Goal: Task Accomplishment & Management: Complete application form

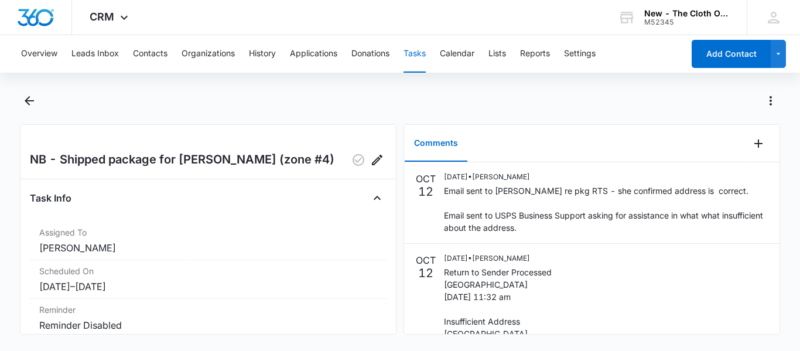
click at [401, 63] on div "Overview Leads Inbox Contacts Organizations History Applications Donations Task…" at bounding box center [348, 53] width 669 height 37
click at [423, 60] on button "Tasks" at bounding box center [414, 53] width 22 height 37
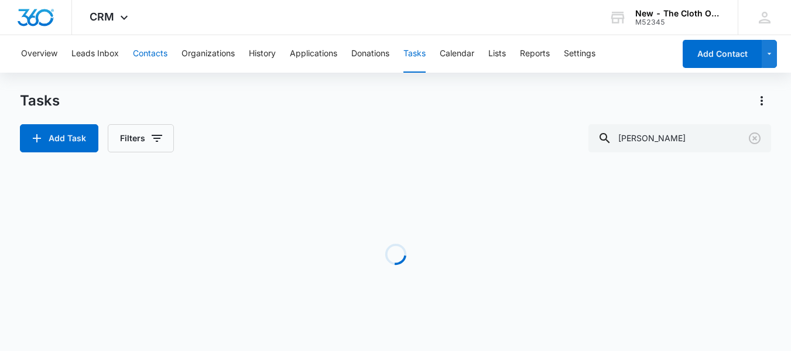
click at [159, 60] on button "Contacts" at bounding box center [150, 53] width 35 height 37
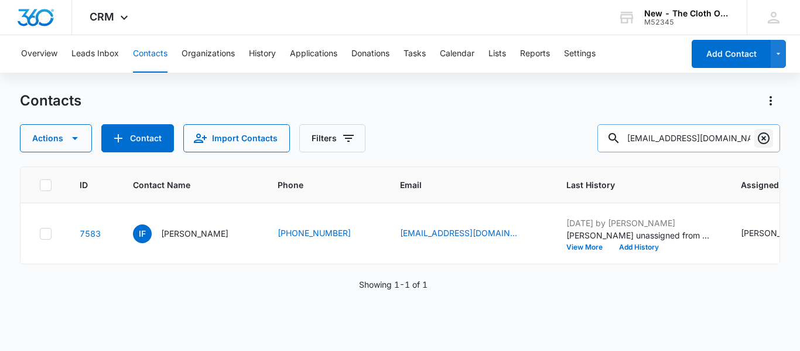
click at [764, 143] on icon "Clear" at bounding box center [764, 138] width 12 height 12
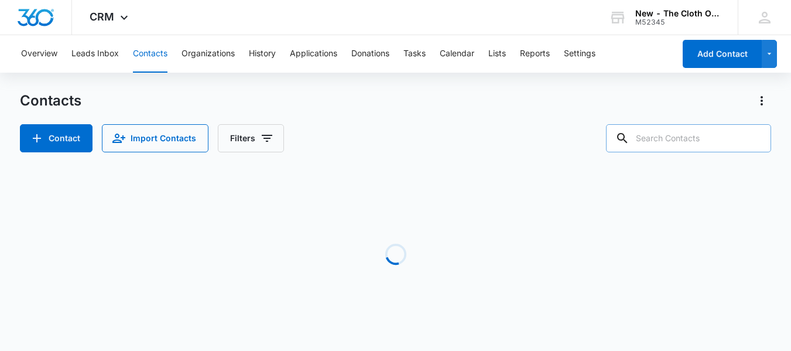
paste input "[EMAIL_ADDRESS][DOMAIN_NAME]"
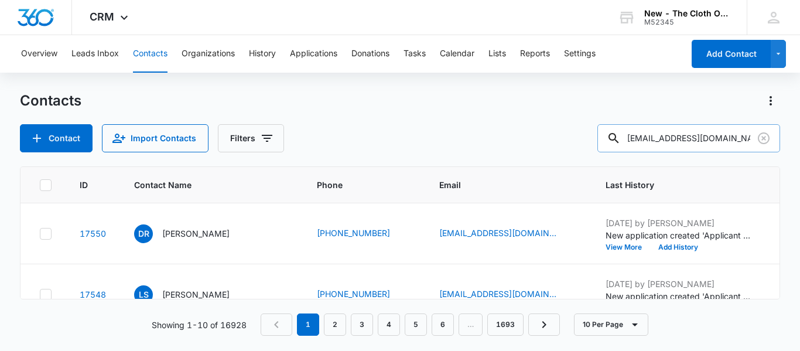
type input "[EMAIL_ADDRESS][DOMAIN_NAME]"
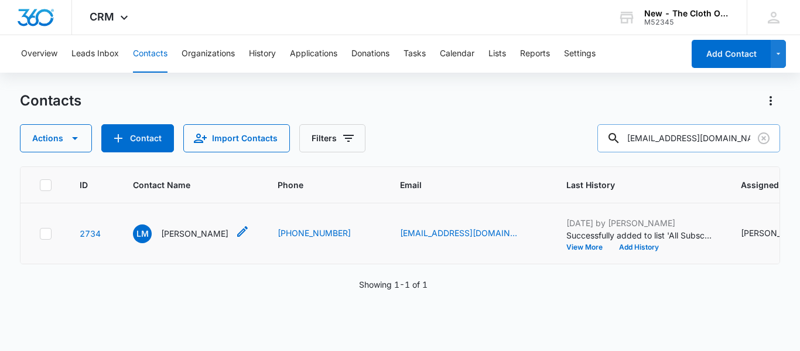
click at [211, 240] on p "Leticia Mendoza" at bounding box center [194, 233] width 67 height 12
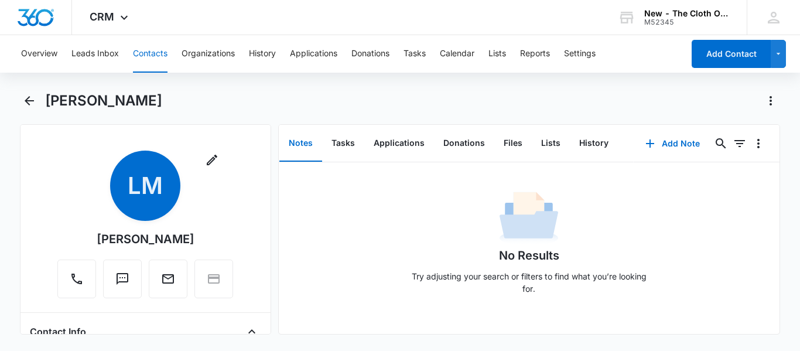
click at [260, 251] on div "Remove LM Leticia Mendoza Contact Info Name Cancel Save Changes Leticia Mendoza…" at bounding box center [145, 229] width 251 height 210
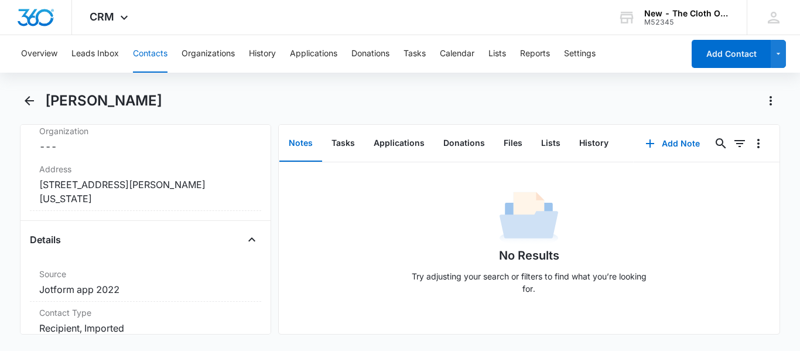
scroll to position [526, 0]
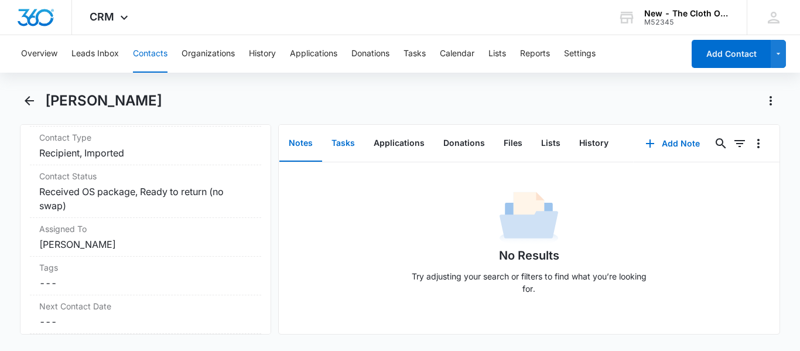
click at [352, 142] on button "Tasks" at bounding box center [343, 143] width 42 height 36
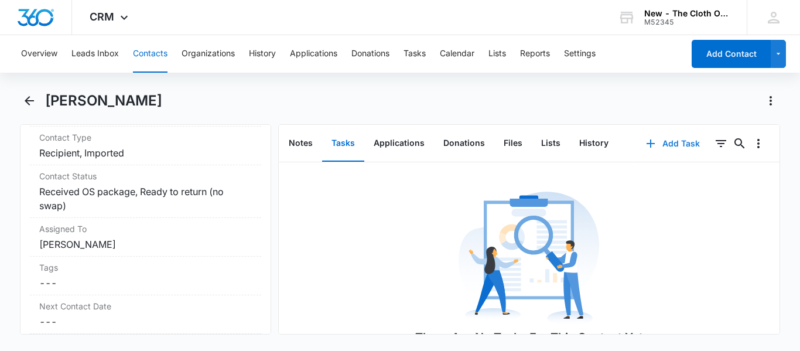
click at [658, 146] on button "Add Task" at bounding box center [672, 143] width 77 height 28
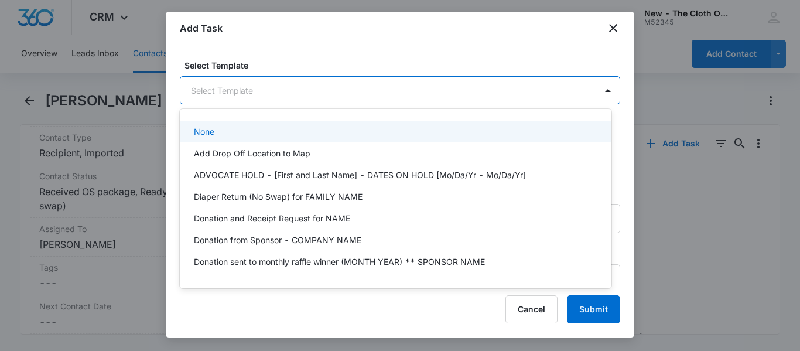
click at [262, 92] on body "CRM Apps Reputation CRM Email Social Ads Intelligence Brand Settings AI Assista…" at bounding box center [400, 175] width 800 height 351
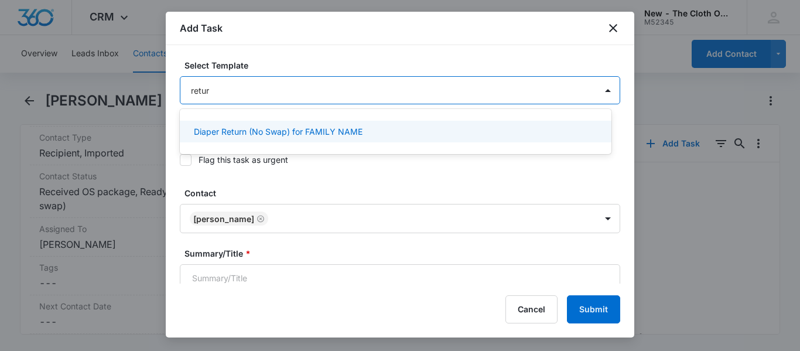
type input "return"
click at [271, 126] on p "Diaper Return (No Swap) for FAMILY NAME" at bounding box center [278, 131] width 169 height 12
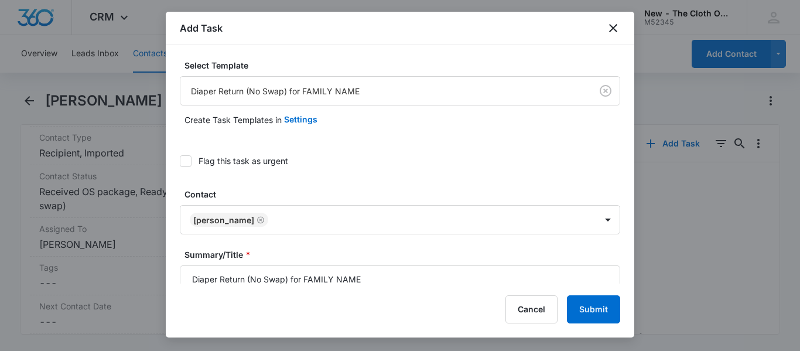
click at [368, 283] on div "Add Task Select Template Diaper Return (No Swap) for FAMILY NAME Create Task Te…" at bounding box center [400, 175] width 468 height 326
click at [361, 276] on input "Diaper Return (No Swap) for FAMILY NAME" at bounding box center [400, 279] width 440 height 28
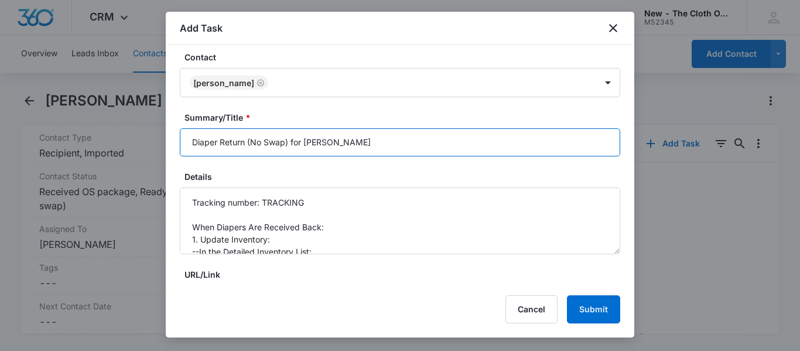
scroll to position [142, 0]
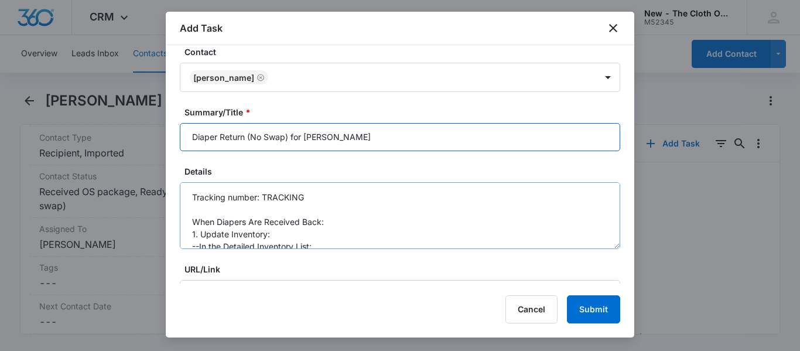
type input "Diaper Return (No Swap) for LETICIA MENDOZA"
click at [370, 199] on textarea "Tracking number: TRACKING When Diapers Are Received Back: 1. Update Inventory: …" at bounding box center [400, 215] width 440 height 67
paste textarea "9434636106195276784485"
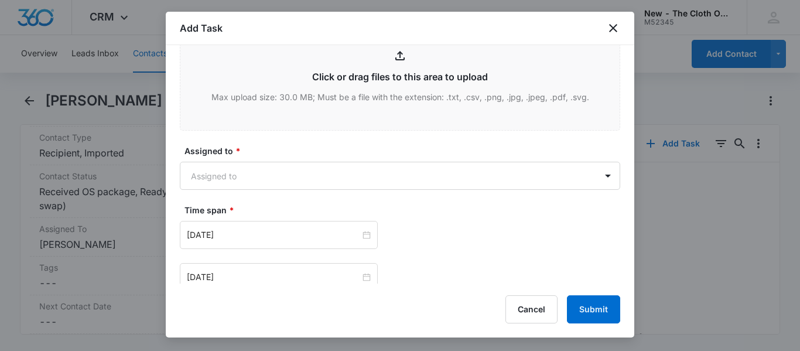
scroll to position [661, 0]
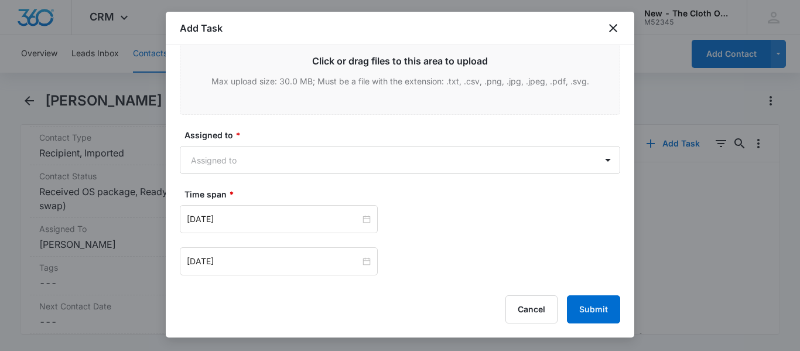
type textarea "Tracking number: 9434636106195276784485 When Diapers Are Received Back: 1. Upda…"
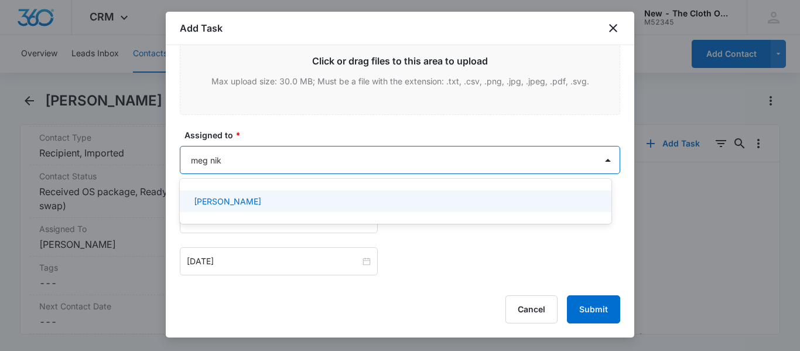
type input "meg niko"
click at [299, 197] on div "[PERSON_NAME]" at bounding box center [394, 201] width 401 height 12
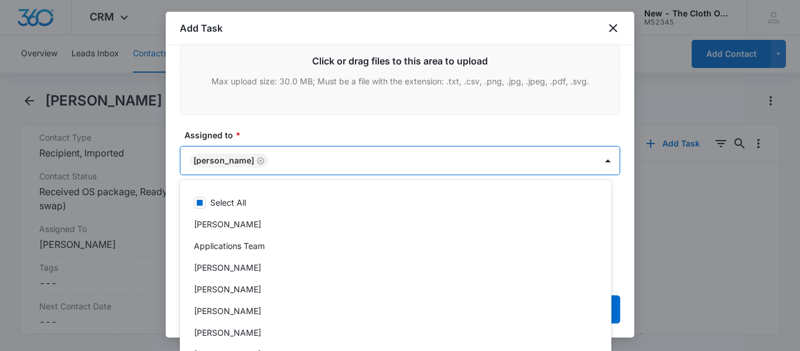
click at [416, 129] on label "Assigned to *" at bounding box center [404, 135] width 440 height 12
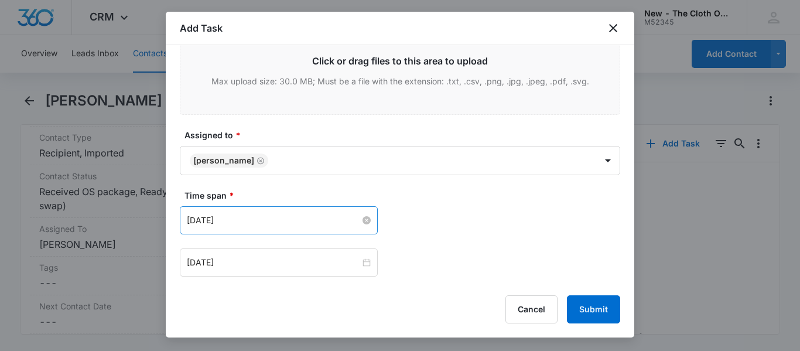
click at [313, 224] on input "[DATE]" at bounding box center [273, 220] width 173 height 13
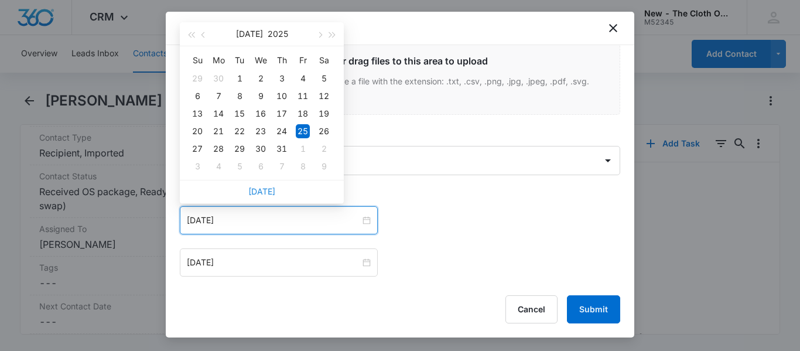
click at [271, 191] on link "[DATE]" at bounding box center [261, 191] width 27 height 10
type input "[DATE]"
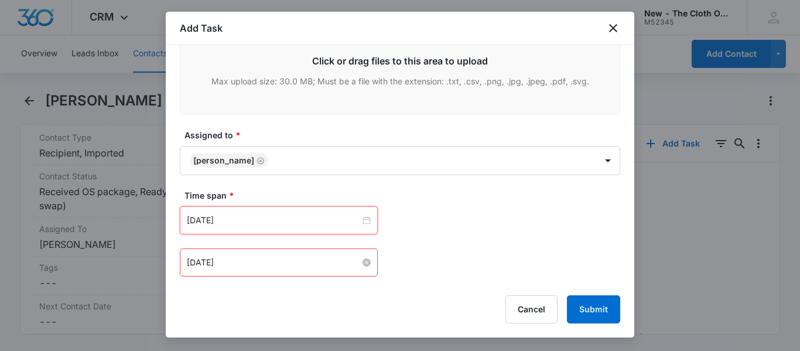
click at [279, 260] on input "[DATE]" at bounding box center [273, 262] width 173 height 13
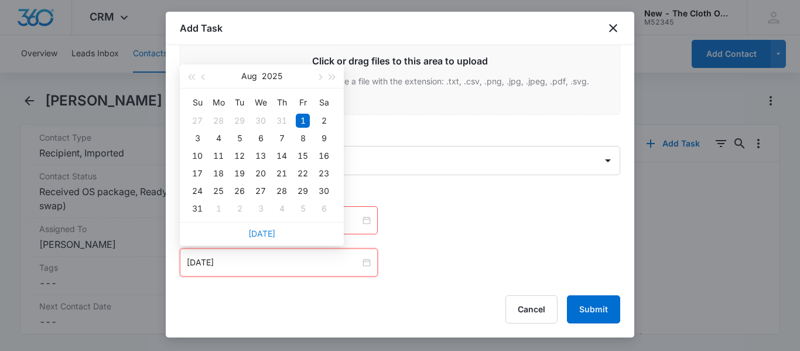
click at [269, 232] on link "[DATE]" at bounding box center [261, 233] width 27 height 10
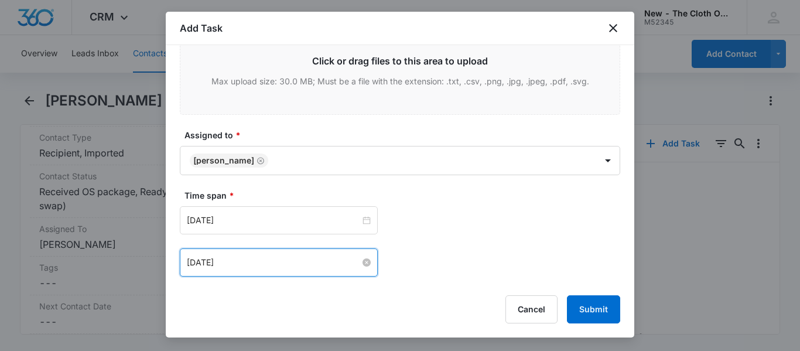
click at [280, 262] on input "[DATE]" at bounding box center [273, 262] width 173 height 13
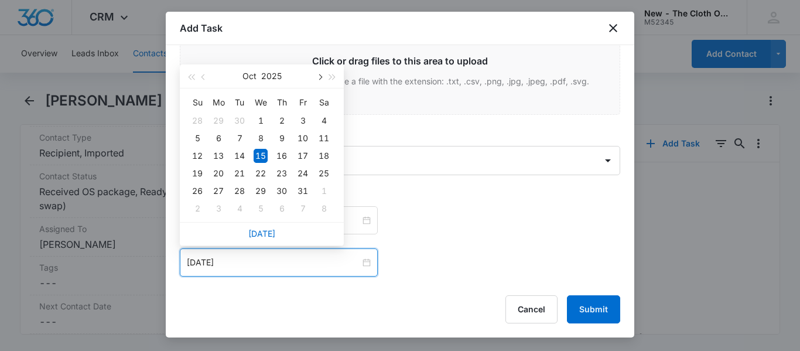
click at [319, 77] on span "button" at bounding box center [319, 77] width 6 height 6
click at [333, 155] on td "15" at bounding box center [323, 156] width 21 height 18
type input "[DATE]"
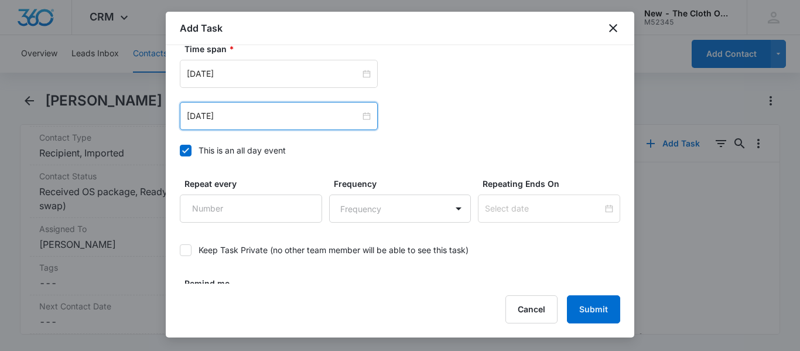
scroll to position [846, 0]
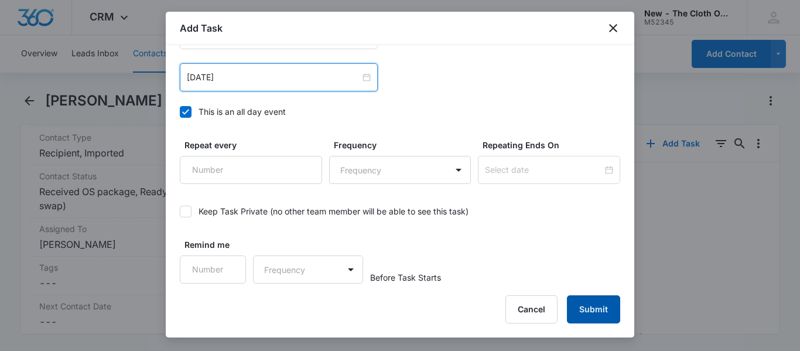
click at [584, 309] on button "Submit" at bounding box center [593, 309] width 53 height 28
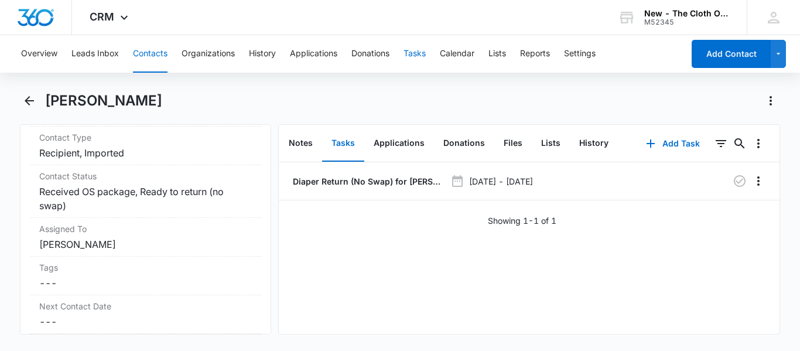
click at [426, 59] on button "Tasks" at bounding box center [414, 53] width 22 height 37
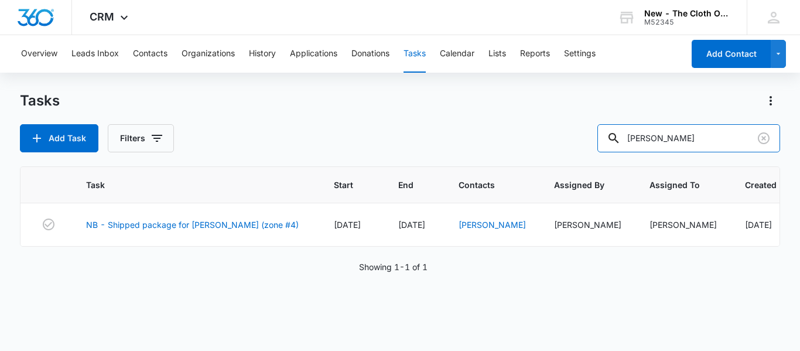
drag, startPoint x: 665, startPoint y: 138, endPoint x: 541, endPoint y: 153, distance: 125.7
click at [541, 153] on div "Tasks Add Task Filters dettrey Task Start End Contacts Assigned By Assigned To …" at bounding box center [400, 220] width 760 height 258
type input "mendoza"
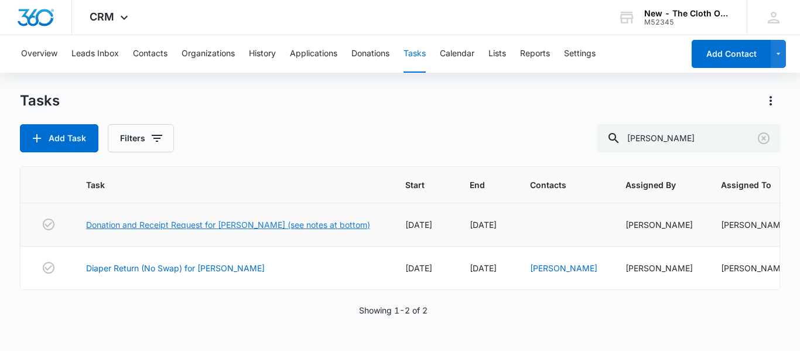
click at [227, 219] on link "Donation and Receipt Request for [PERSON_NAME] (see notes at bottom)" at bounding box center [228, 224] width 284 height 12
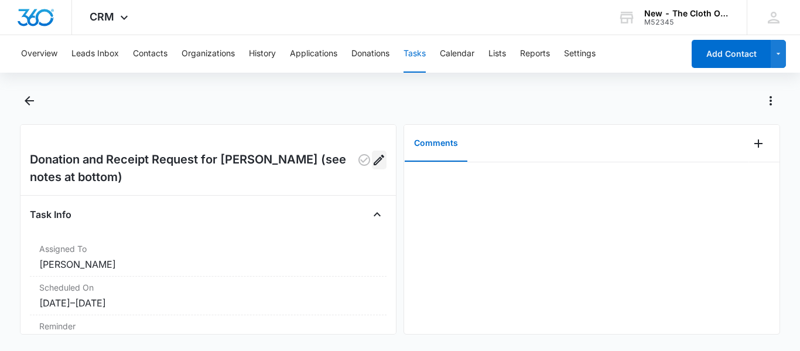
click at [374, 158] on icon "Edit" at bounding box center [379, 160] width 11 height 11
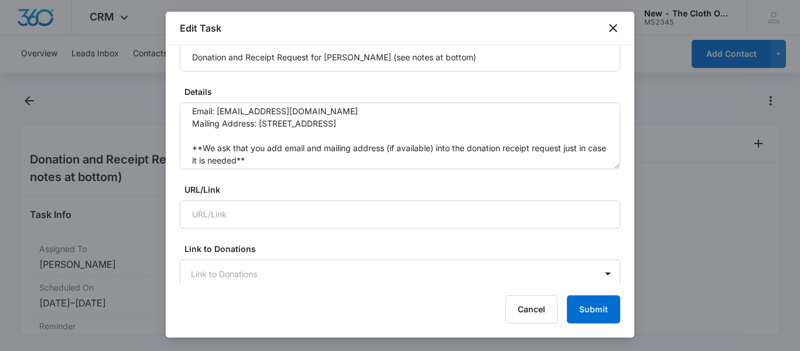
scroll to position [123, 0]
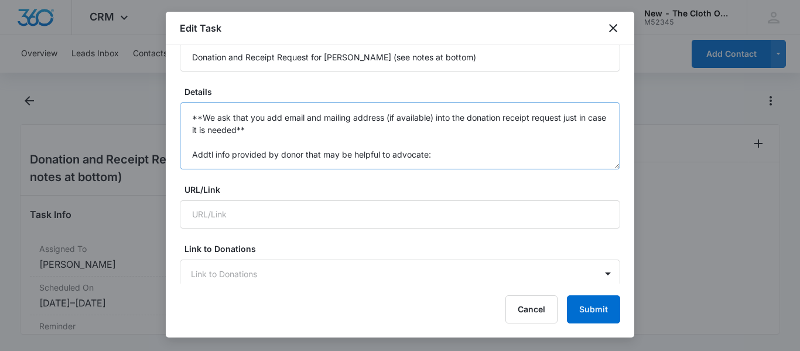
click at [459, 146] on textarea "You will be receiving a donation from the following family. Please be sure to r…" at bounding box center [400, 135] width 440 height 67
paste textarea "(STRIP) Thirsties - can't remember the detergent but it was intended for cloth …"
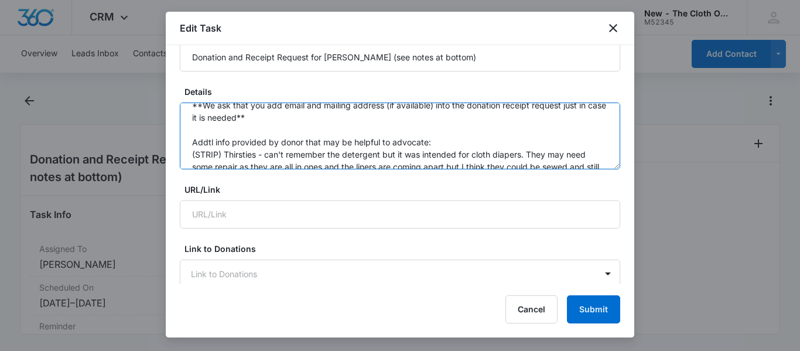
scroll to position [138, 0]
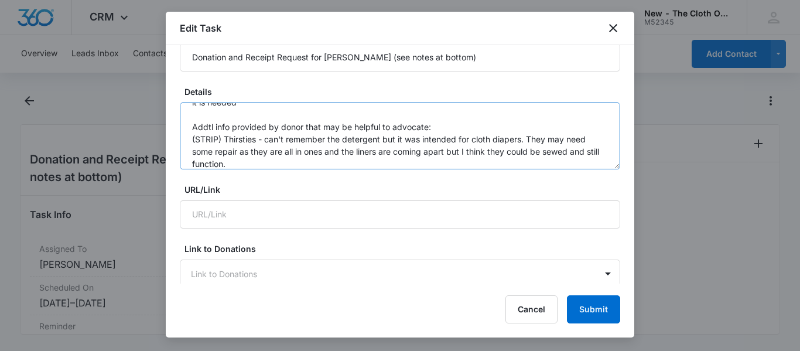
click at [218, 139] on textarea "You will be receiving a donation from the following family. Please be sure to r…" at bounding box center [400, 135] width 440 height 67
type textarea "You will be receiving a donation from the following family. Please be sure to r…"
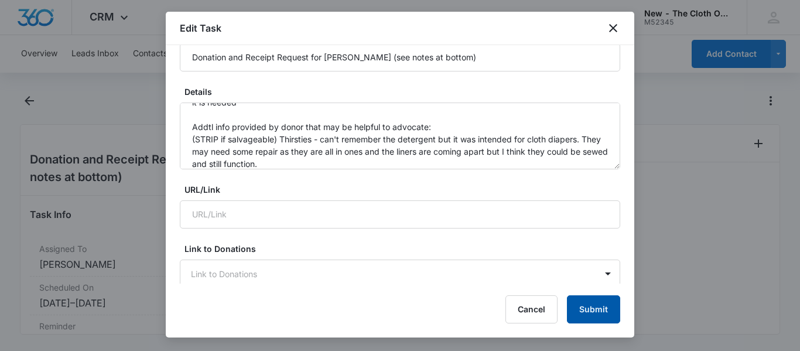
click at [589, 312] on button "Submit" at bounding box center [593, 309] width 53 height 28
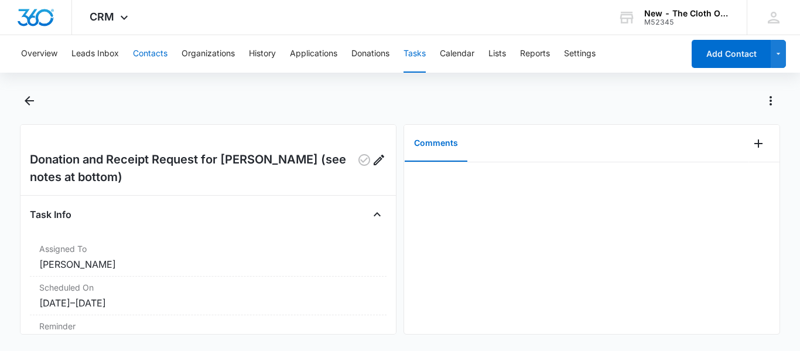
click at [152, 62] on button "Contacts" at bounding box center [150, 53] width 35 height 37
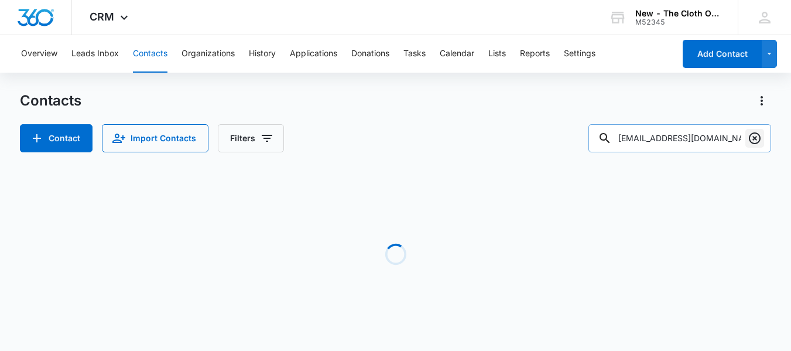
click at [752, 138] on icon "Clear" at bounding box center [755, 138] width 14 height 14
paste input "[EMAIL_ADDRESS][DOMAIN_NAME]"
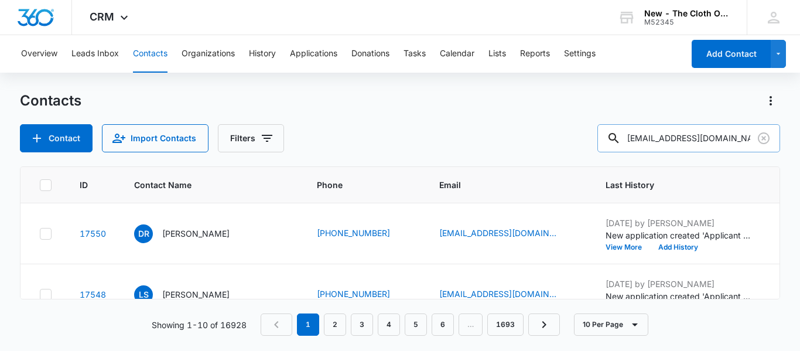
type input "[EMAIL_ADDRESS][DOMAIN_NAME]"
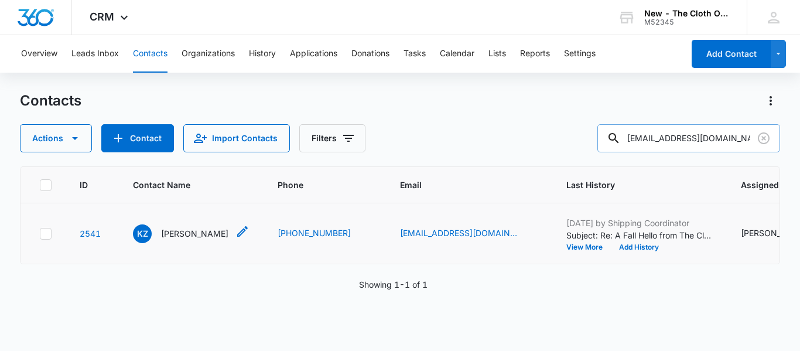
click at [176, 240] on p "[PERSON_NAME]" at bounding box center [194, 233] width 67 height 12
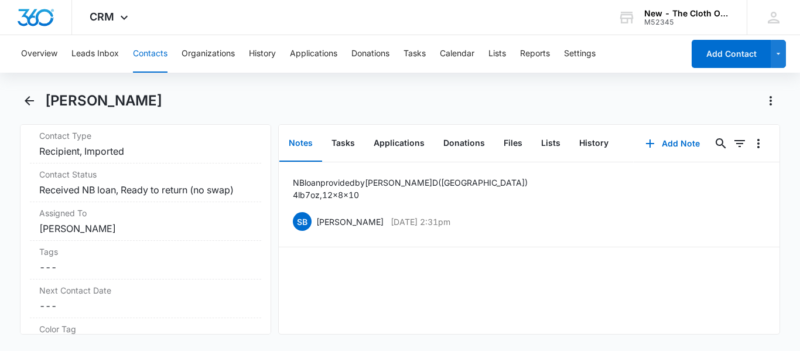
scroll to position [532, 0]
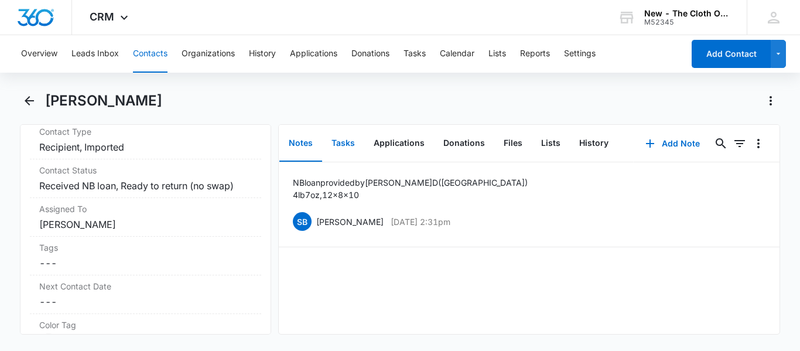
click at [344, 138] on button "Tasks" at bounding box center [343, 143] width 42 height 36
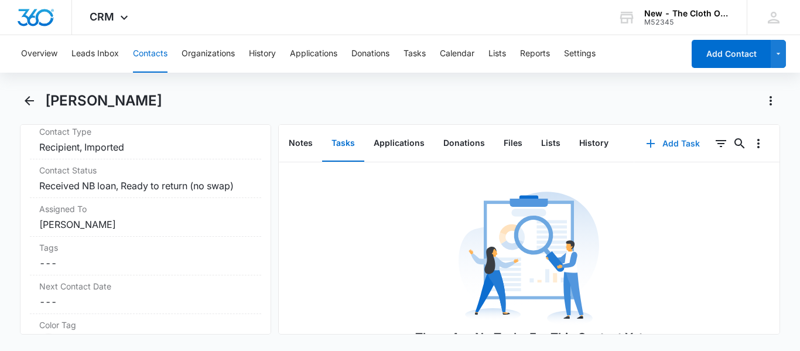
click at [654, 141] on button "Add Task" at bounding box center [672, 143] width 77 height 28
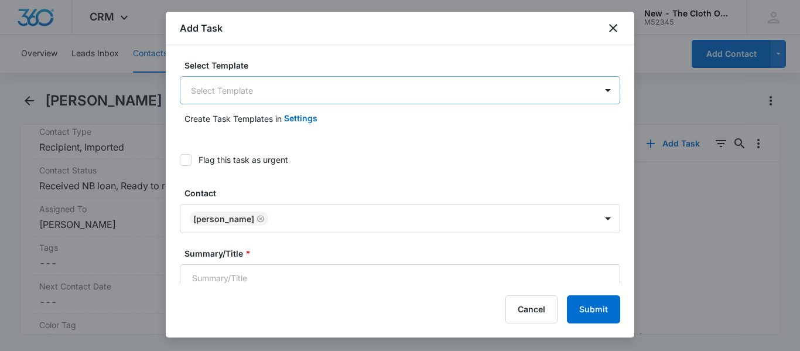
click at [453, 95] on body "CRM Apps Reputation CRM Email Social Ads Intelligence Brand Settings AI Assista…" at bounding box center [400, 175] width 800 height 351
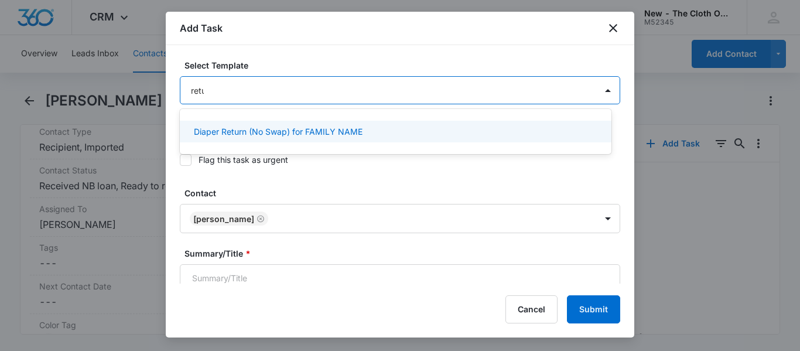
type input "return"
click at [352, 136] on p "Diaper Return (No Swap) for FAMILY NAME" at bounding box center [278, 131] width 169 height 12
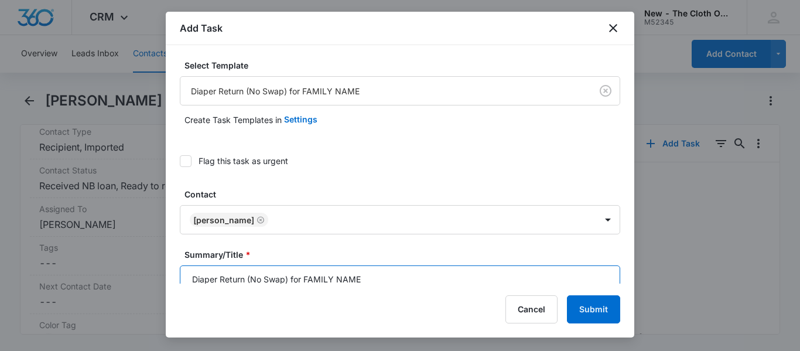
click at [378, 276] on input "Diaper Return (No Swap) for FAMILY NAME" at bounding box center [400, 279] width 440 height 28
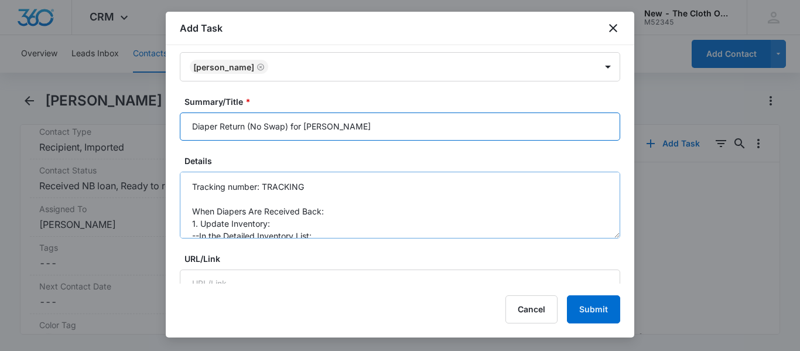
type input "Diaper Return (No Swap) for [PERSON_NAME]"
click at [435, 194] on textarea "Tracking number: TRACKING When Diapers Are Received Back: 1. Update Inventory: …" at bounding box center [400, 205] width 440 height 67
drag, startPoint x: 309, startPoint y: 187, endPoint x: 264, endPoint y: 191, distance: 45.2
click at [264, 191] on textarea "Tracking number: TRACKING When Diapers Are Received Back: 1. Update Inventory: …" at bounding box center [400, 205] width 440 height 67
paste textarea "9434636106195276788292"
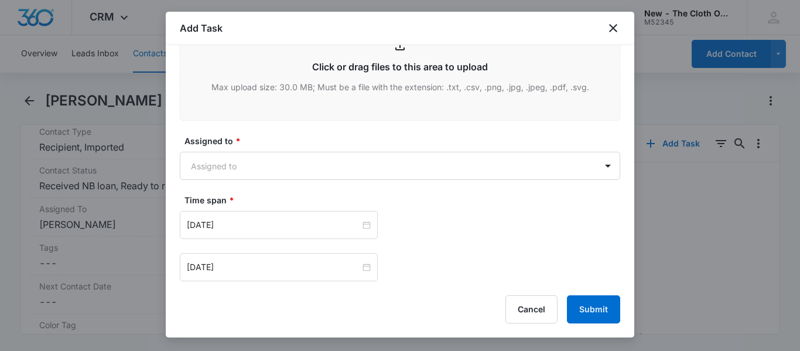
scroll to position [666, 0]
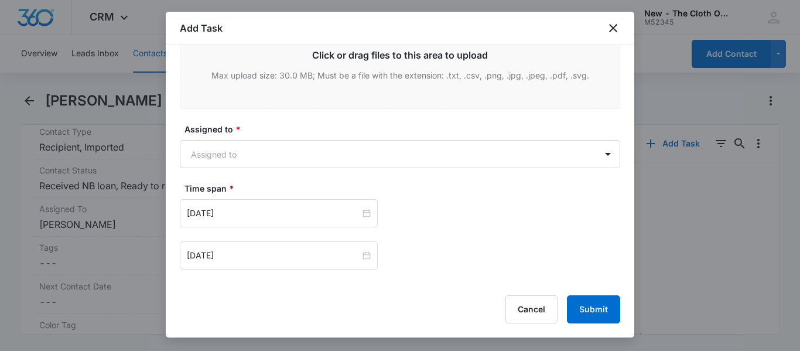
type textarea "Tracking number: 9434636106195276788292 When Diapers Are Received Back: 1. Upda…"
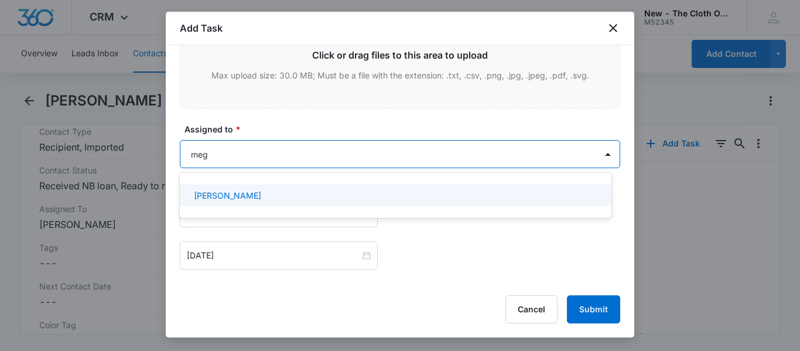
type input "meg"
click at [296, 209] on input "[DATE]" at bounding box center [273, 213] width 173 height 13
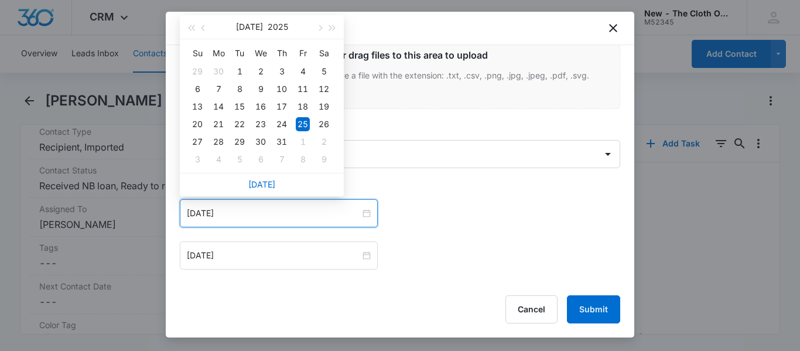
click at [437, 126] on label "Assigned to *" at bounding box center [404, 129] width 440 height 12
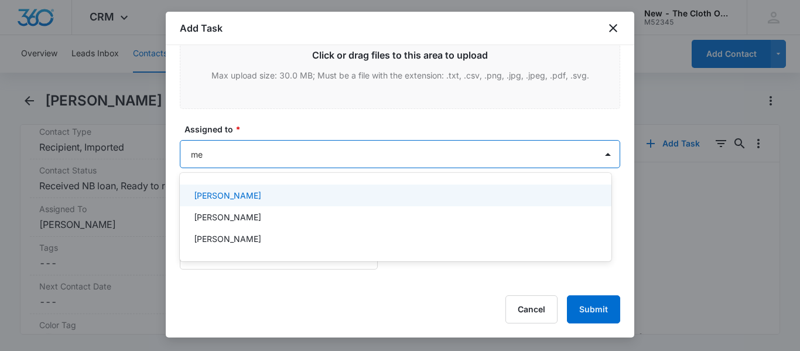
type input "meg"
click at [293, 196] on div "[PERSON_NAME]" at bounding box center [394, 195] width 401 height 12
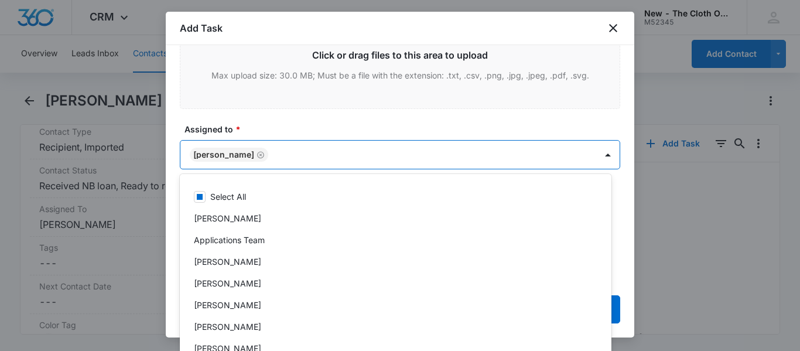
click at [416, 124] on label "Assigned to *" at bounding box center [404, 129] width 440 height 12
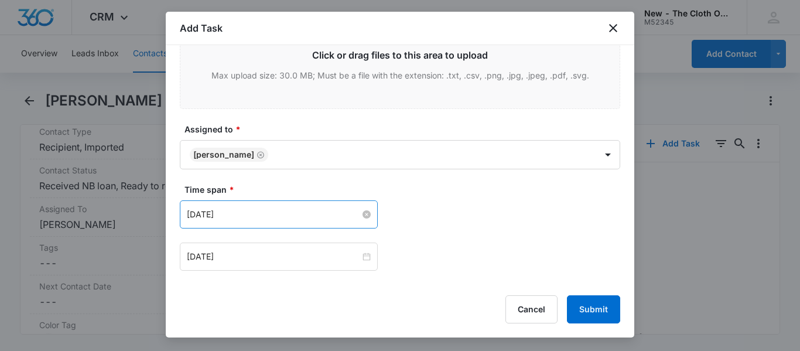
click at [299, 212] on input "[DATE]" at bounding box center [273, 214] width 173 height 13
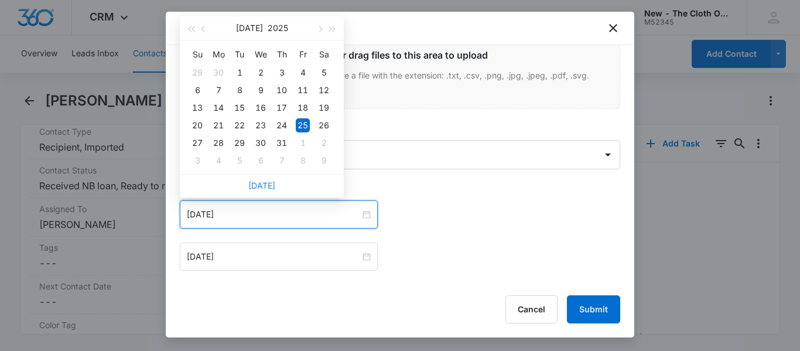
click at [266, 187] on link "[DATE]" at bounding box center [261, 185] width 27 height 10
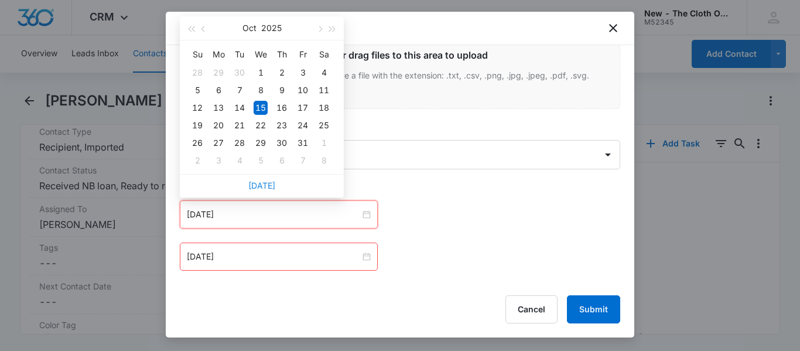
type input "[DATE]"
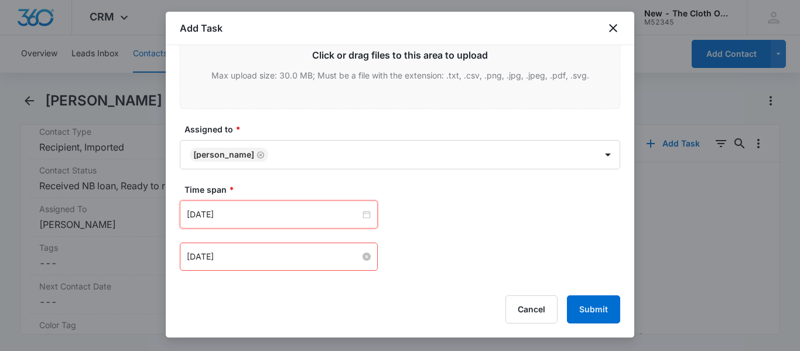
click at [277, 258] on input "[DATE]" at bounding box center [273, 256] width 173 height 13
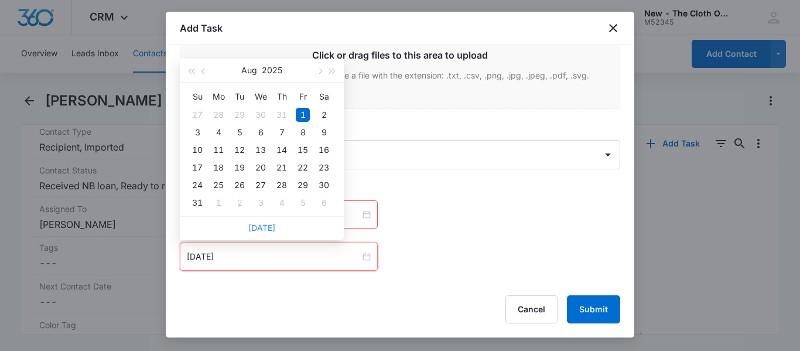
click at [258, 228] on link "[DATE]" at bounding box center [261, 228] width 27 height 10
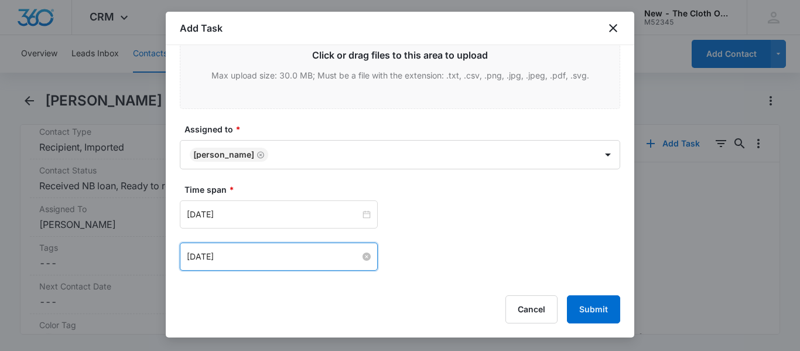
click at [272, 256] on input "[DATE]" at bounding box center [273, 256] width 173 height 13
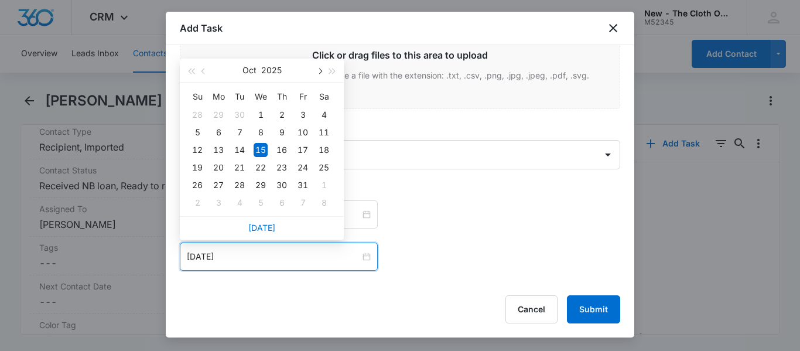
click at [319, 71] on span "button" at bounding box center [319, 72] width 6 height 6
click at [323, 153] on div "15" at bounding box center [324, 150] width 14 height 14
type input "[DATE]"
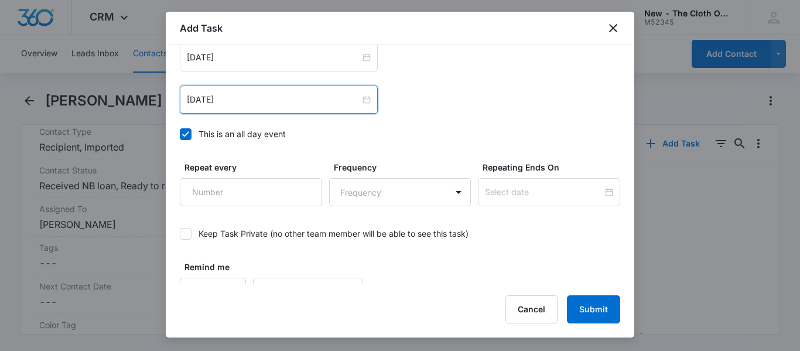
scroll to position [846, 0]
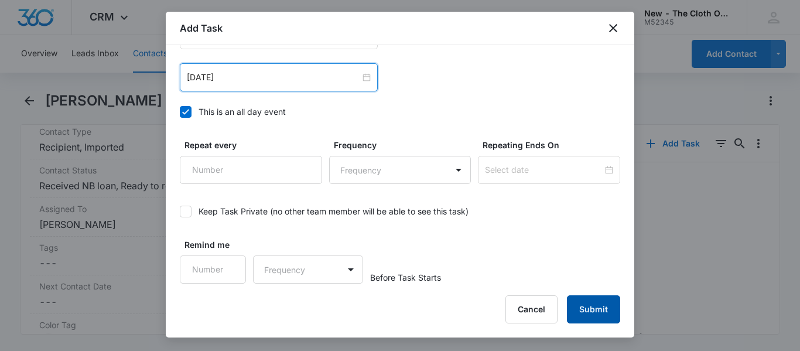
click at [597, 309] on button "Submit" at bounding box center [593, 309] width 53 height 28
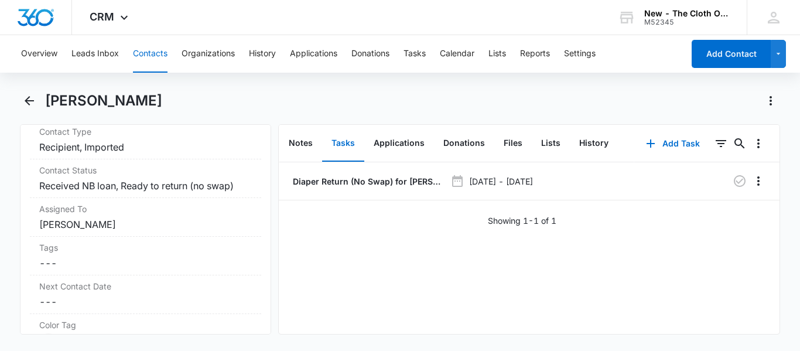
click at [148, 53] on button "Contacts" at bounding box center [150, 53] width 35 height 37
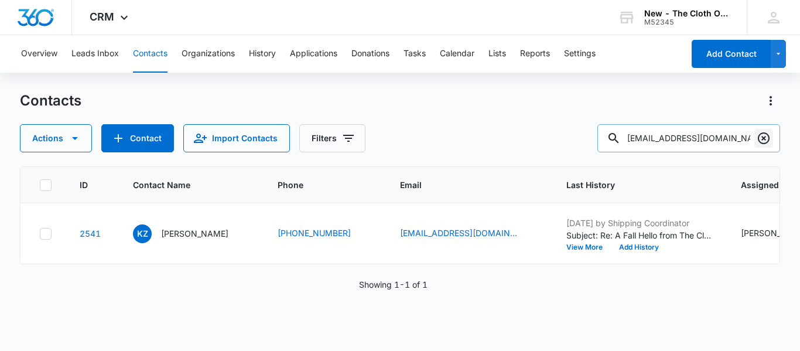
click at [762, 138] on icon "Clear" at bounding box center [764, 138] width 14 height 14
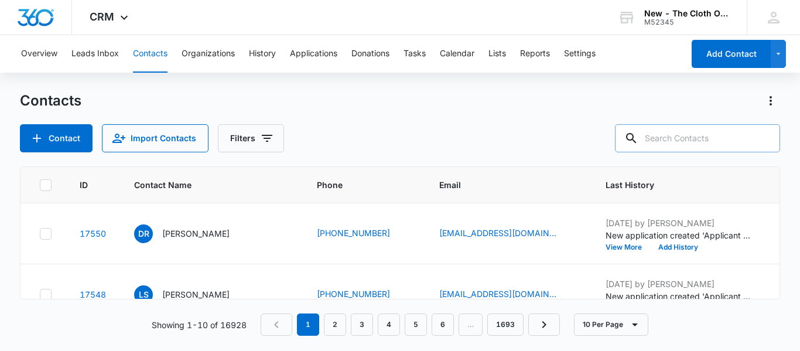
paste input "[EMAIL_ADDRESS][DOMAIN_NAME]"
type input "[EMAIL_ADDRESS][DOMAIN_NAME]"
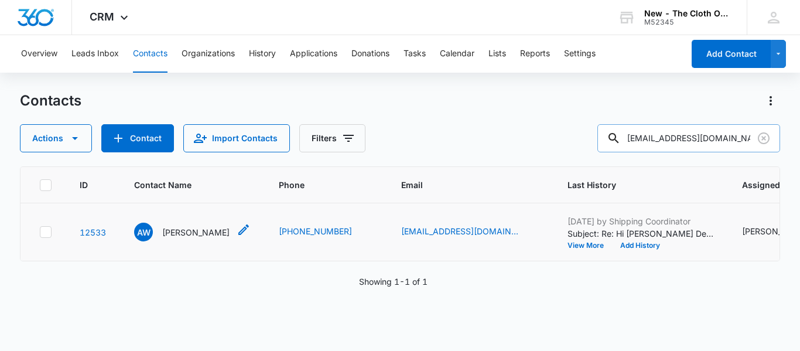
click at [187, 238] on p "[PERSON_NAME]" at bounding box center [195, 232] width 67 height 12
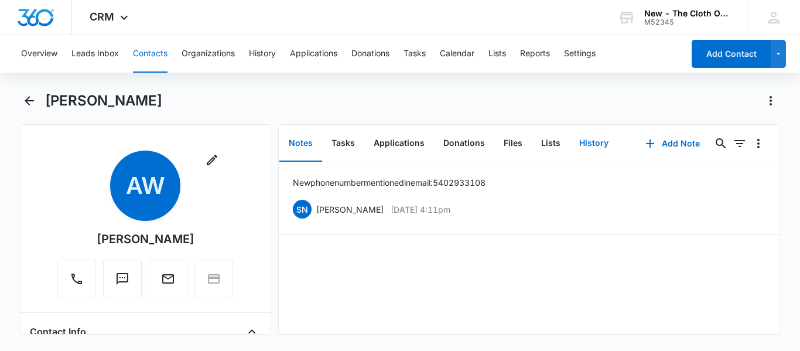
click at [595, 142] on button "History" at bounding box center [594, 143] width 48 height 36
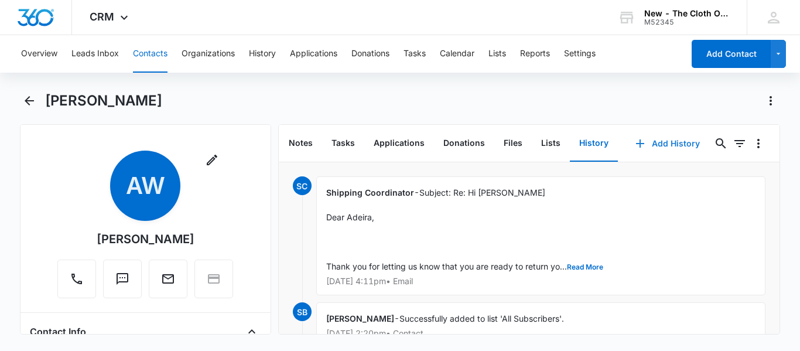
click at [652, 137] on button "Add History" at bounding box center [668, 143] width 88 height 28
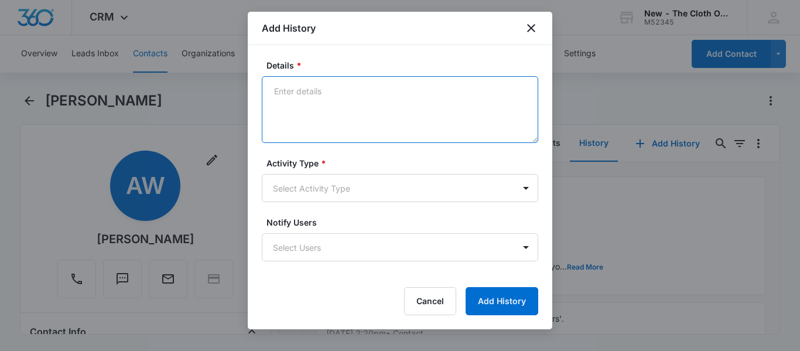
click at [354, 89] on textarea "Details *" at bounding box center [400, 109] width 276 height 67
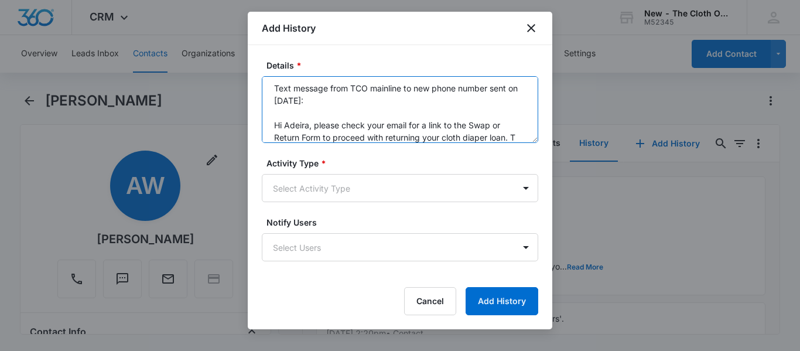
scroll to position [15, 0]
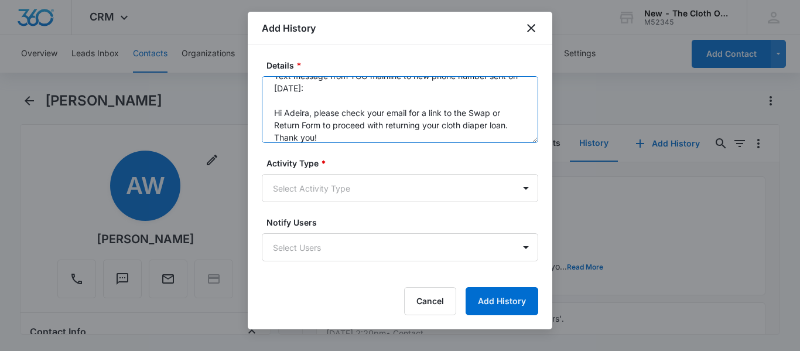
type textarea "Text message from TCO mainline to new phone number sent on [DATE]: Hi Adeira, p…"
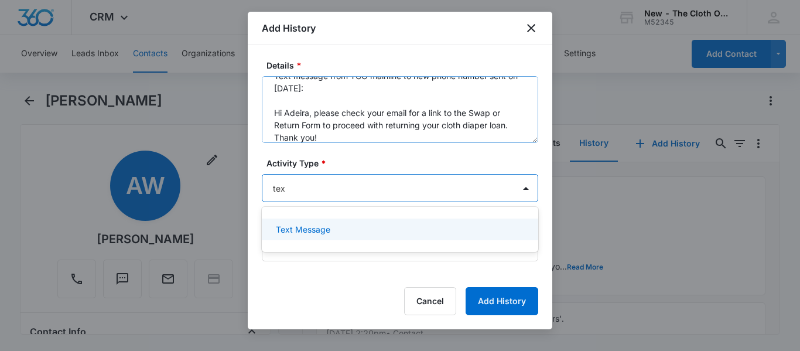
type input "text"
click at [316, 231] on p "Text Message" at bounding box center [303, 229] width 54 height 12
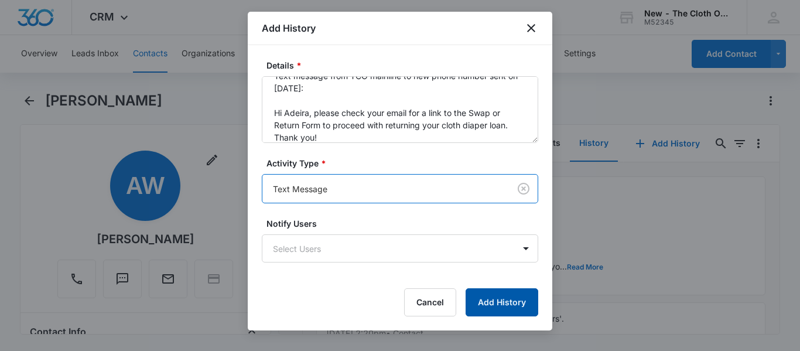
click at [508, 309] on button "Add History" at bounding box center [502, 302] width 73 height 28
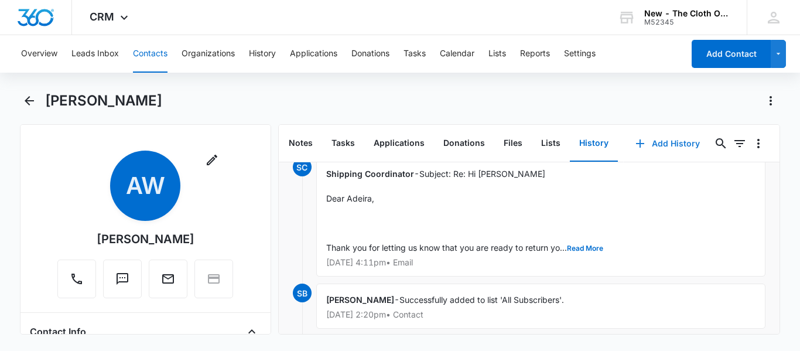
scroll to position [109, 0]
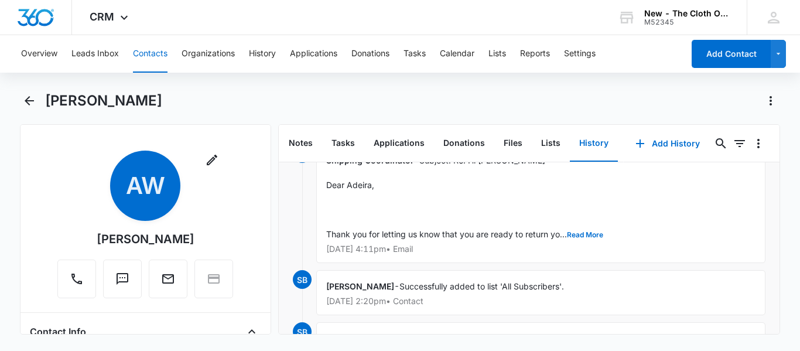
click at [574, 249] on p "[DATE] 4:11pm • Email" at bounding box center [540, 249] width 429 height 8
click at [580, 234] on button "Read More" at bounding box center [585, 234] width 36 height 7
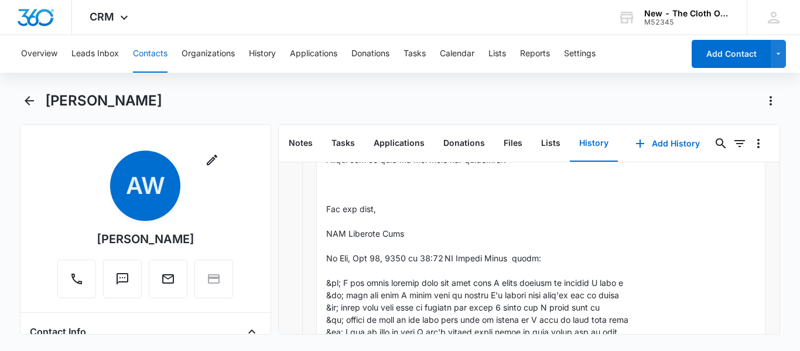
scroll to position [810, 0]
